Goal: Contribute content: Contribute content

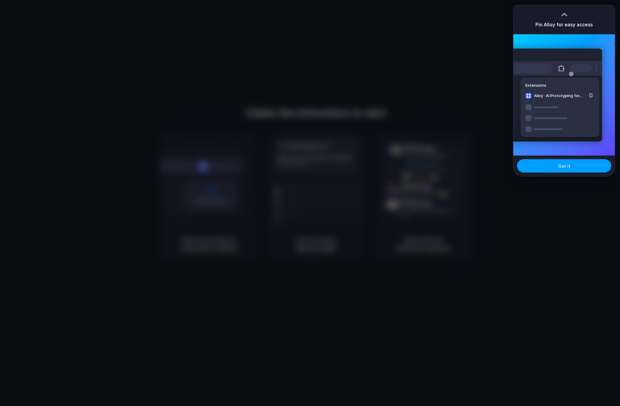
click at [559, 169] on span "Got it" at bounding box center [564, 166] width 12 height 6
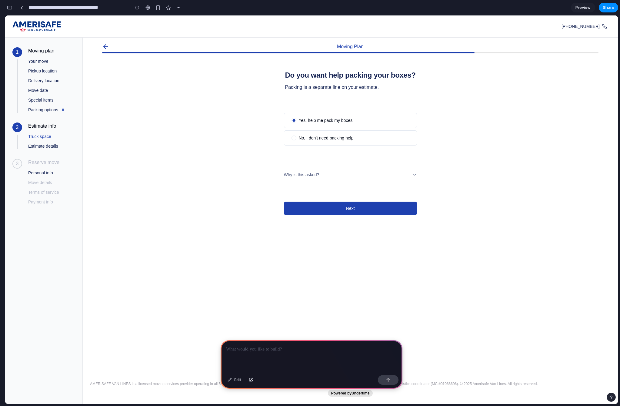
click at [48, 139] on span "Truck space" at bounding box center [39, 136] width 23 height 6
click at [252, 349] on p at bounding box center [311, 349] width 171 height 7
click at [234, 380] on div "Edit" at bounding box center [235, 380] width 20 height 10
click at [241, 347] on p at bounding box center [311, 349] width 171 height 7
click at [349, 349] on p "**********" at bounding box center [311, 349] width 171 height 7
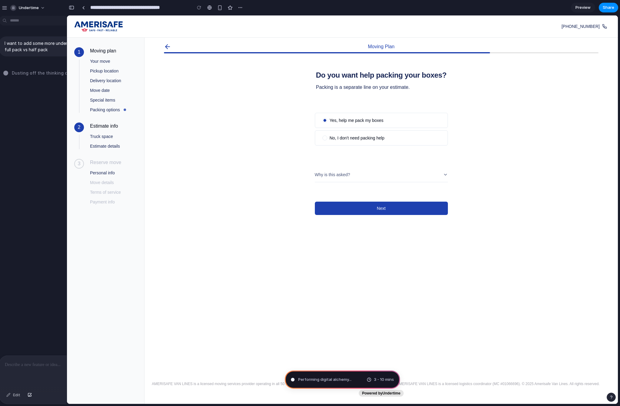
click at [61, 232] on div "I want to add some more understanding to this page of full pack vs half pack Du…" at bounding box center [62, 186] width 133 height 337
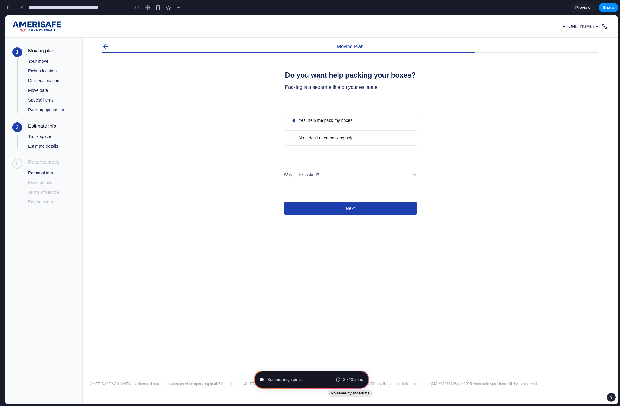
click at [14, 7] on button "button" at bounding box center [10, 8] width 10 height 10
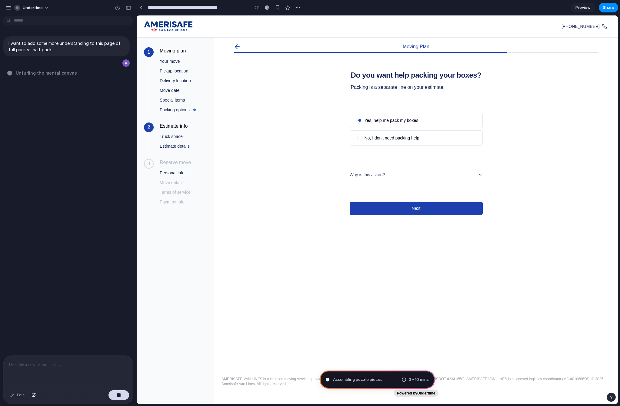
click at [30, 373] on div at bounding box center [68, 372] width 130 height 32
click at [255, 314] on div "Moving Plan Do you want help packing your boxes? Packing is a separate line on …" at bounding box center [416, 204] width 404 height 332
